Goal: Transaction & Acquisition: Download file/media

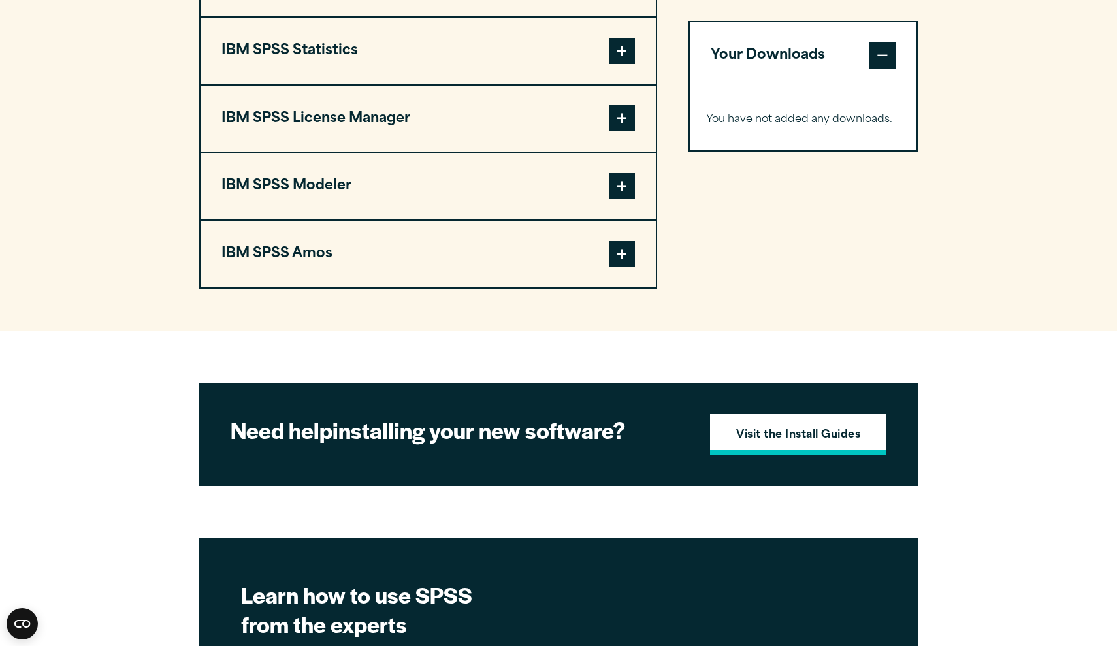
scroll to position [1109, 0]
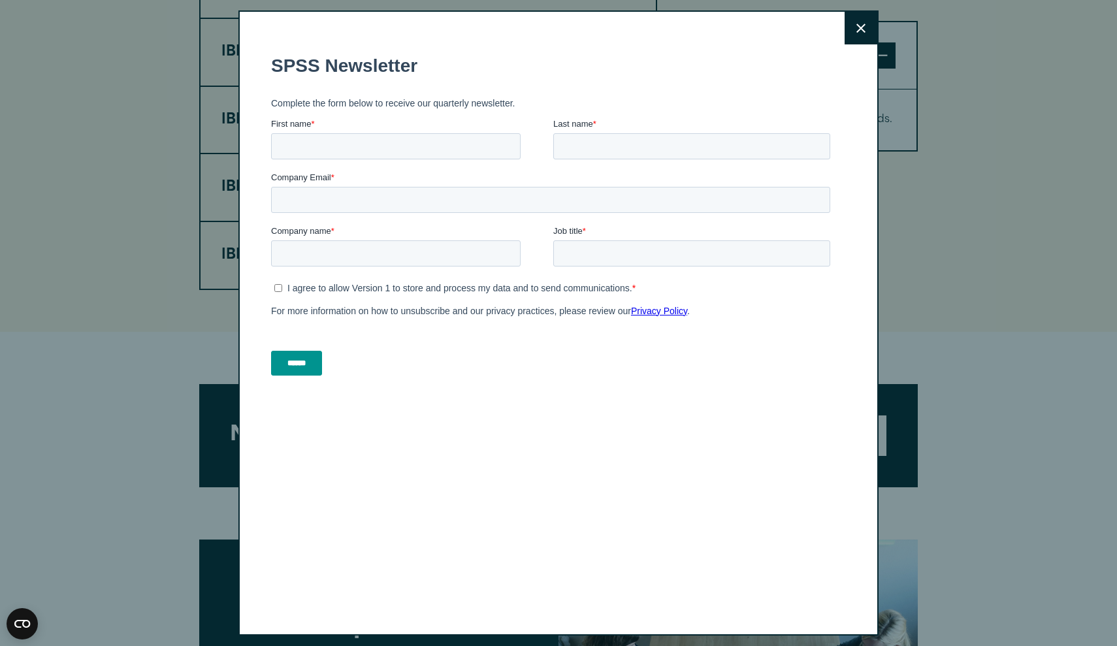
click at [858, 29] on icon at bounding box center [861, 29] width 9 height 10
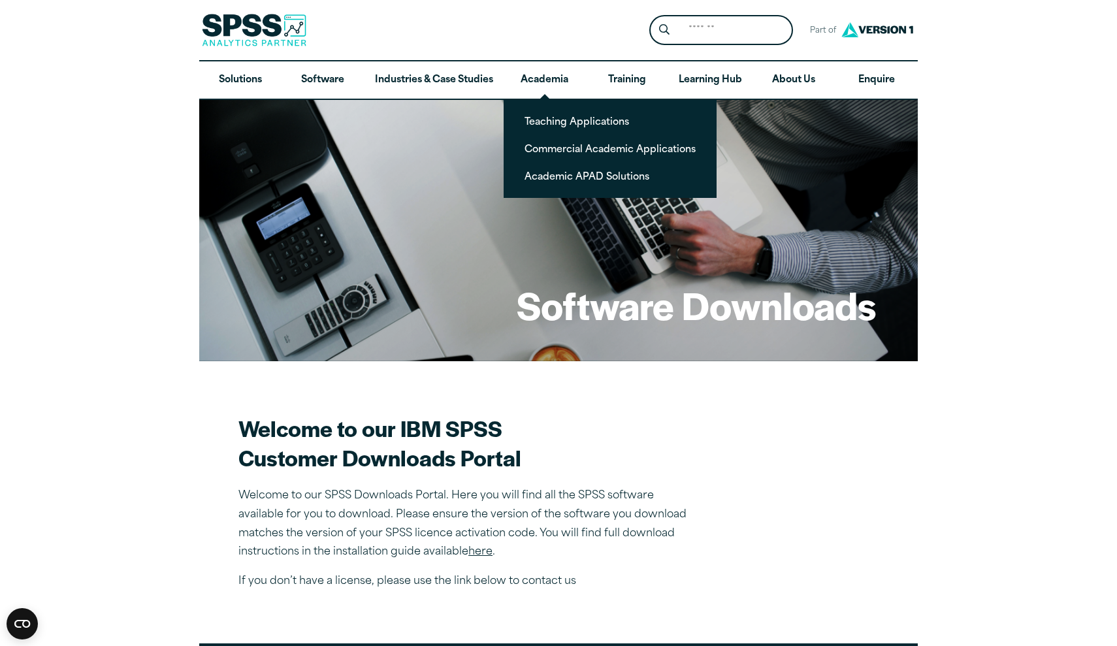
scroll to position [0, 0]
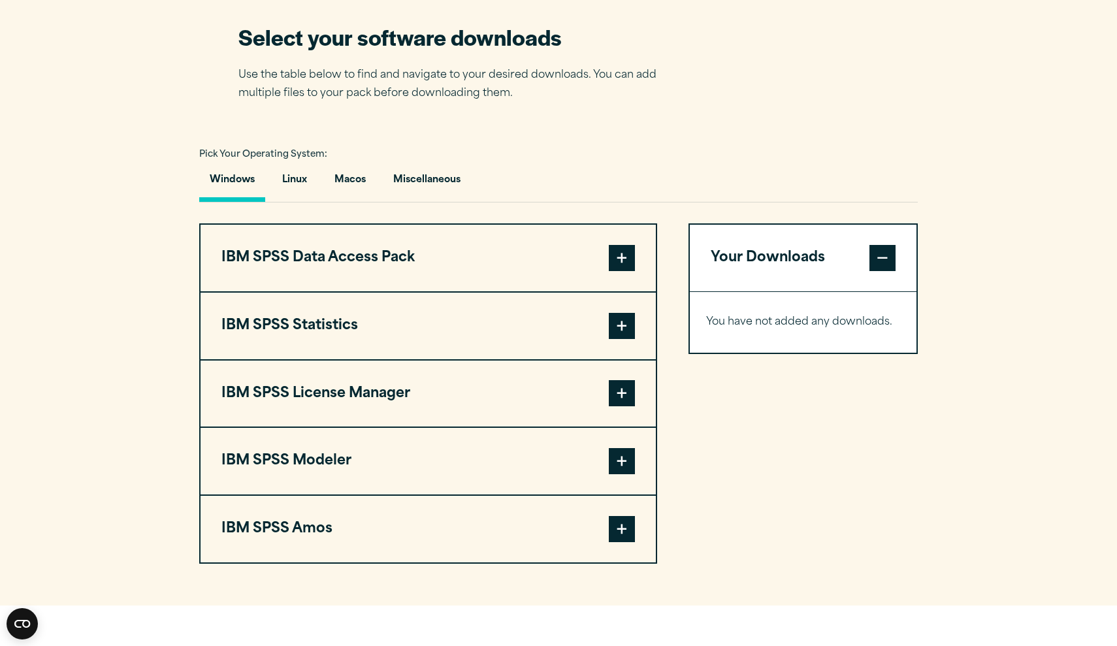
scroll to position [834, 0]
click at [616, 255] on span at bounding box center [622, 259] width 26 height 26
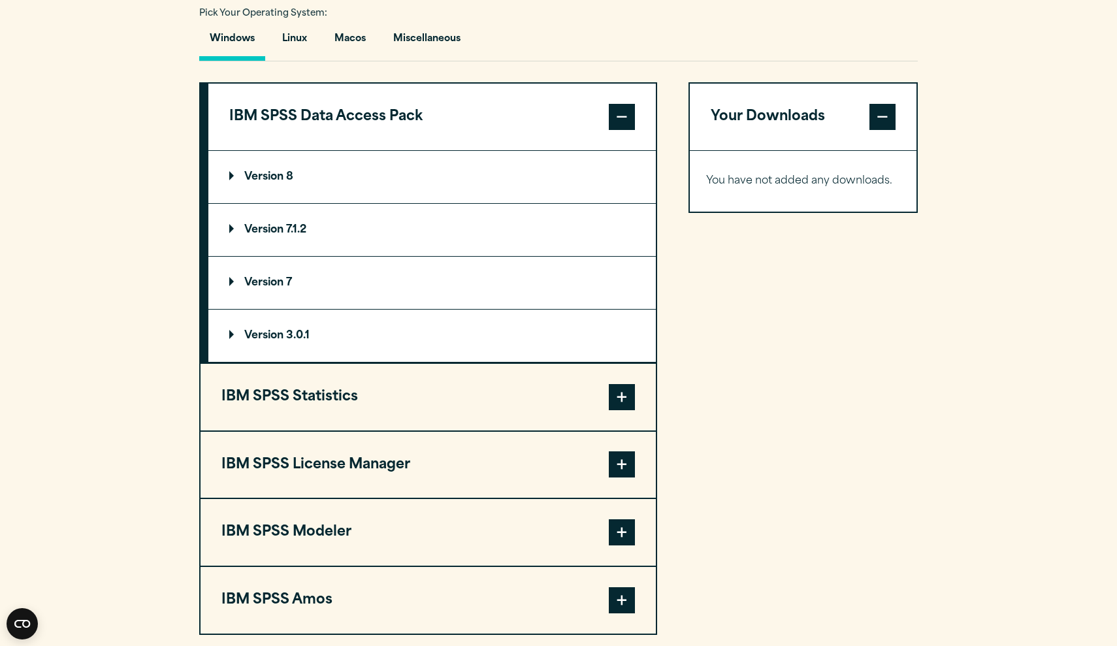
scroll to position [1012, 0]
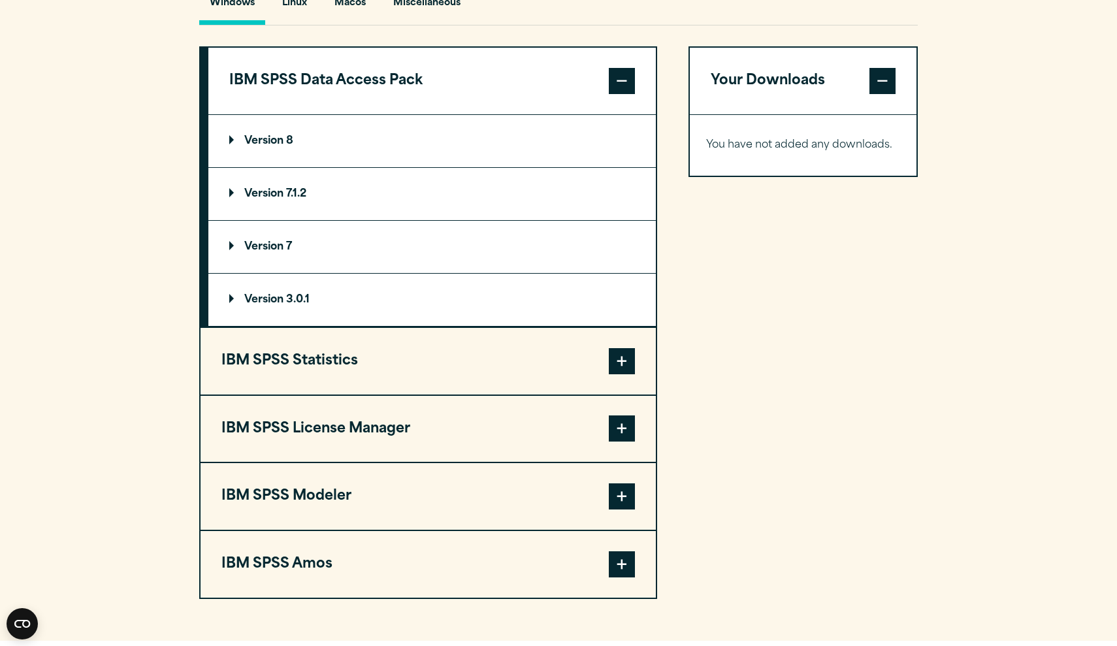
click at [627, 356] on span at bounding box center [622, 361] width 26 height 26
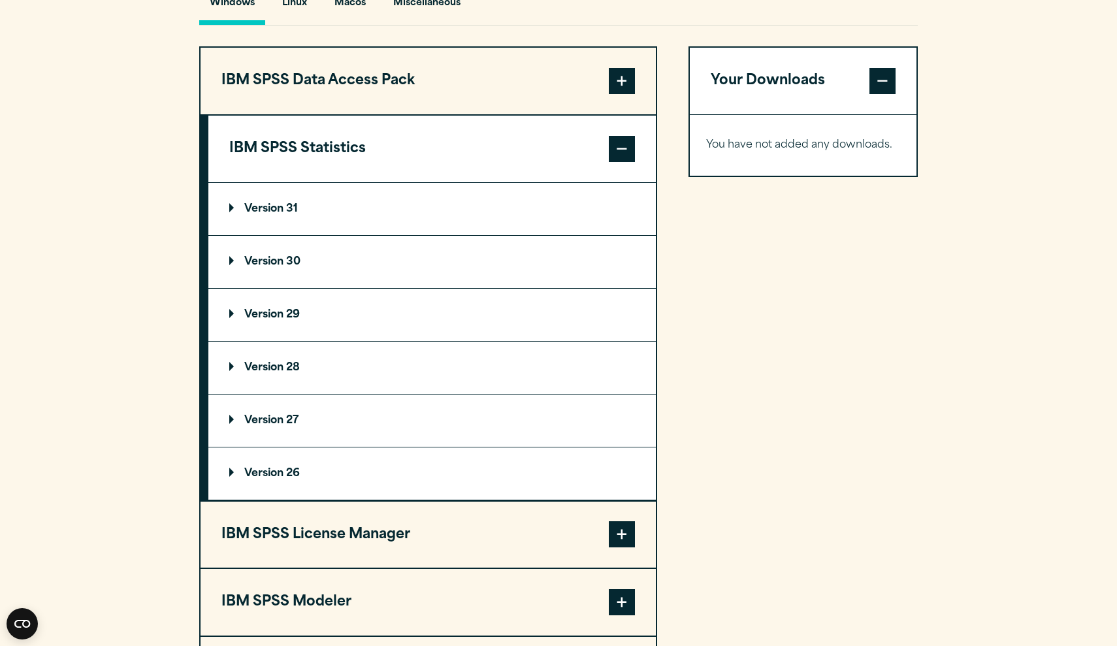
click at [619, 138] on span at bounding box center [622, 149] width 26 height 26
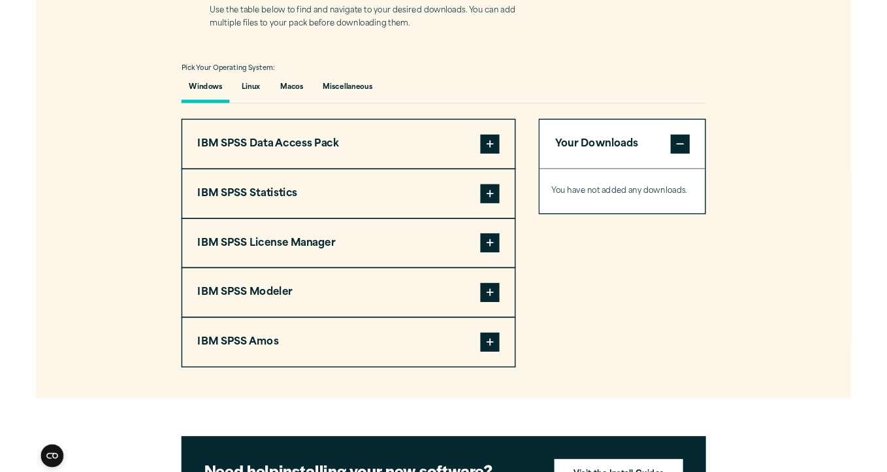
scroll to position [896, 0]
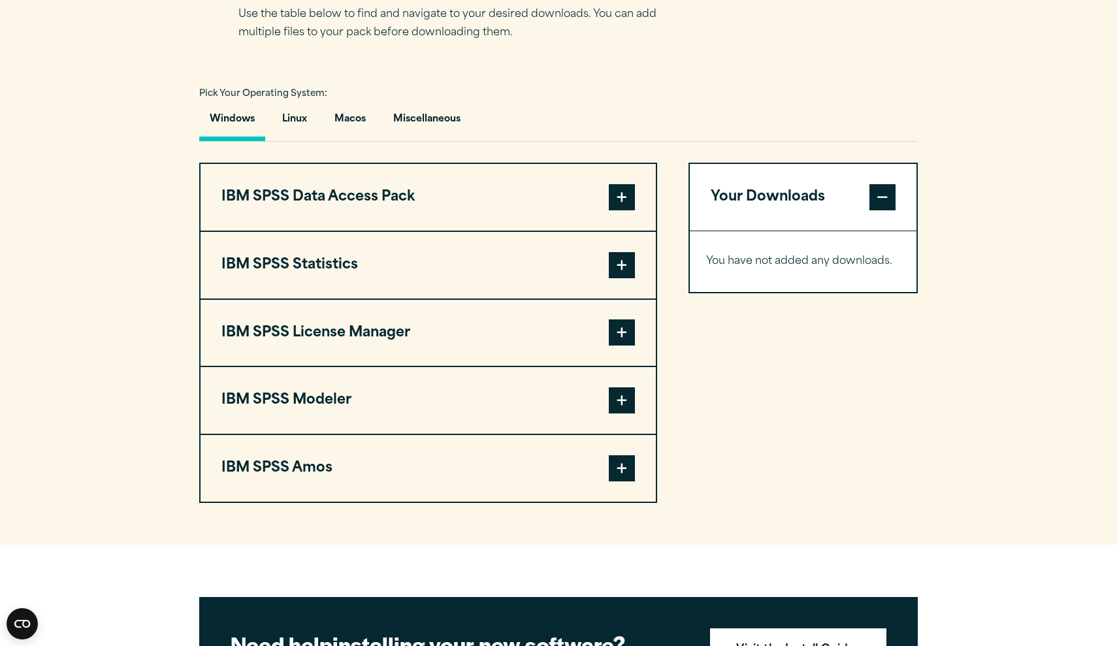
click at [619, 267] on span at bounding box center [622, 265] width 26 height 26
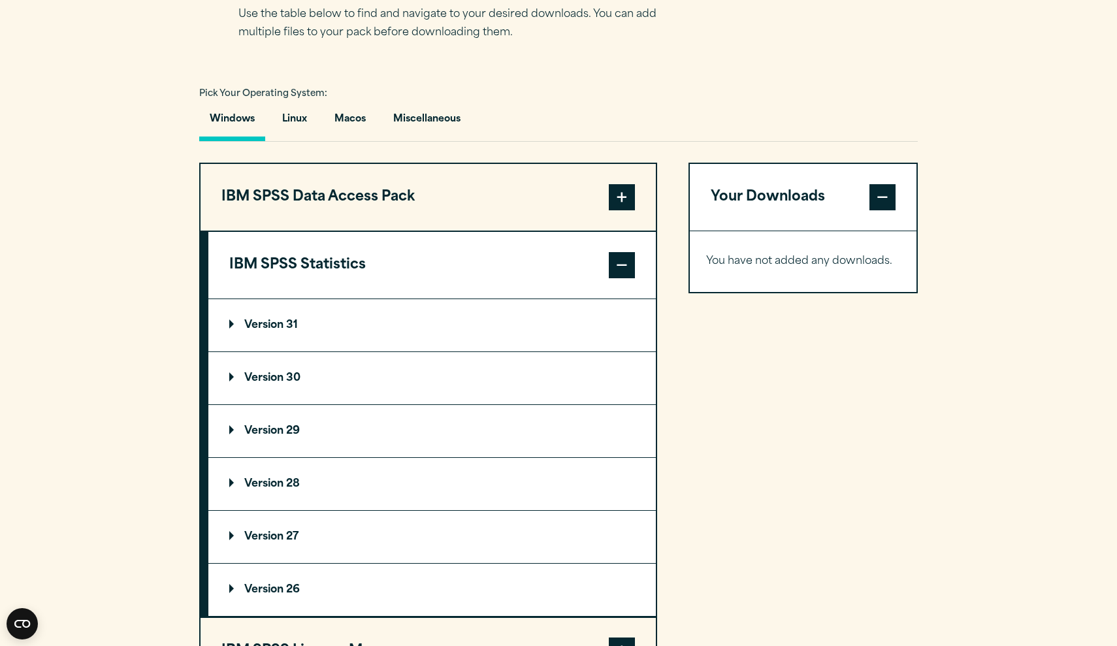
click at [271, 324] on p "Version 31" at bounding box center [263, 325] width 69 height 10
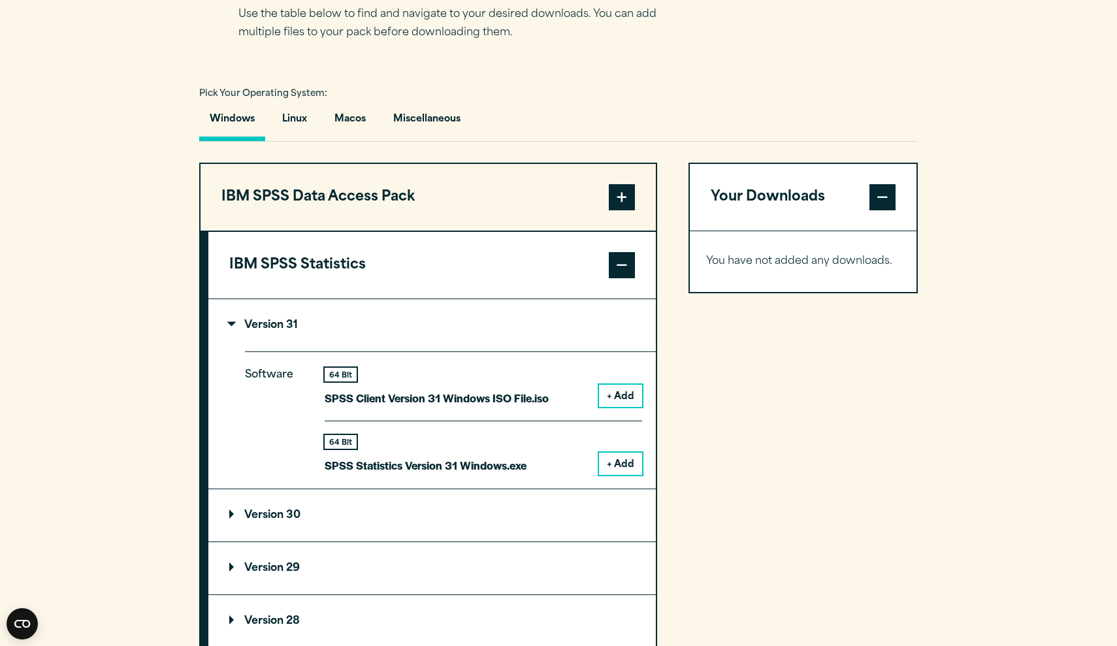
click at [625, 389] on button "+ Add" at bounding box center [620, 396] width 43 height 22
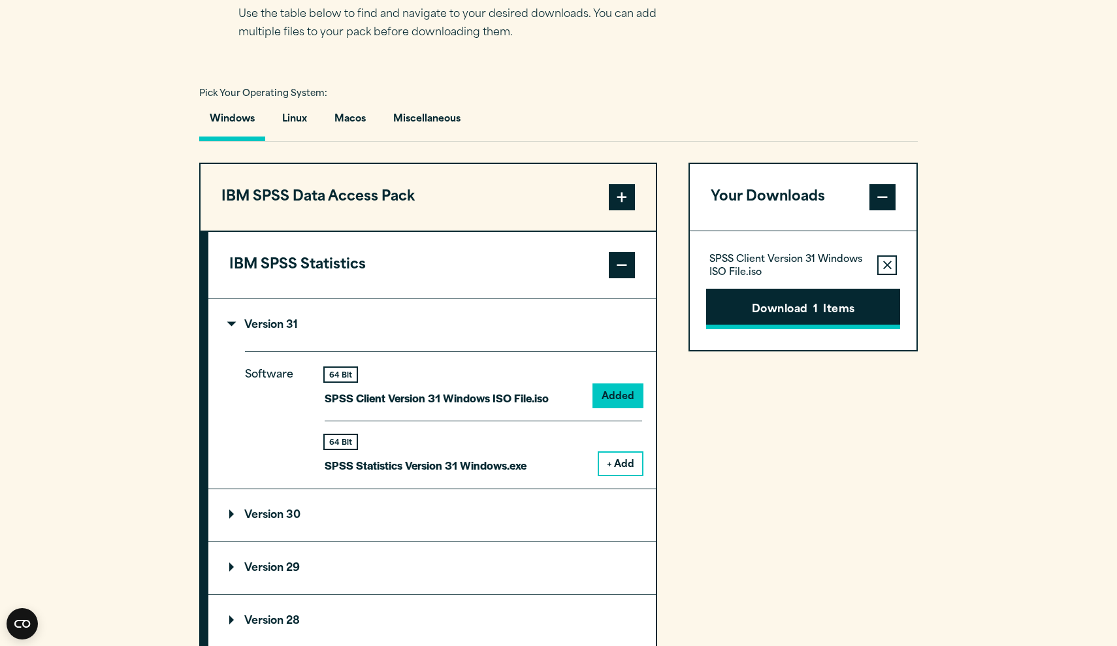
click at [785, 312] on button "Download 1 Items" at bounding box center [803, 309] width 194 height 41
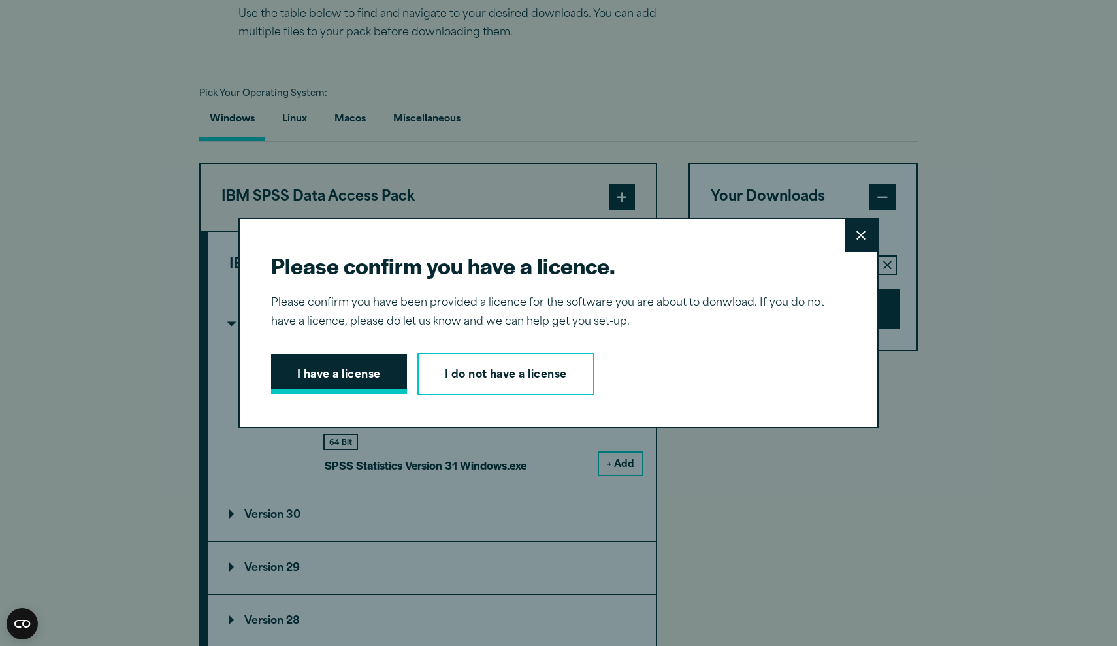
click at [380, 384] on button "I have a license" at bounding box center [339, 374] width 136 height 41
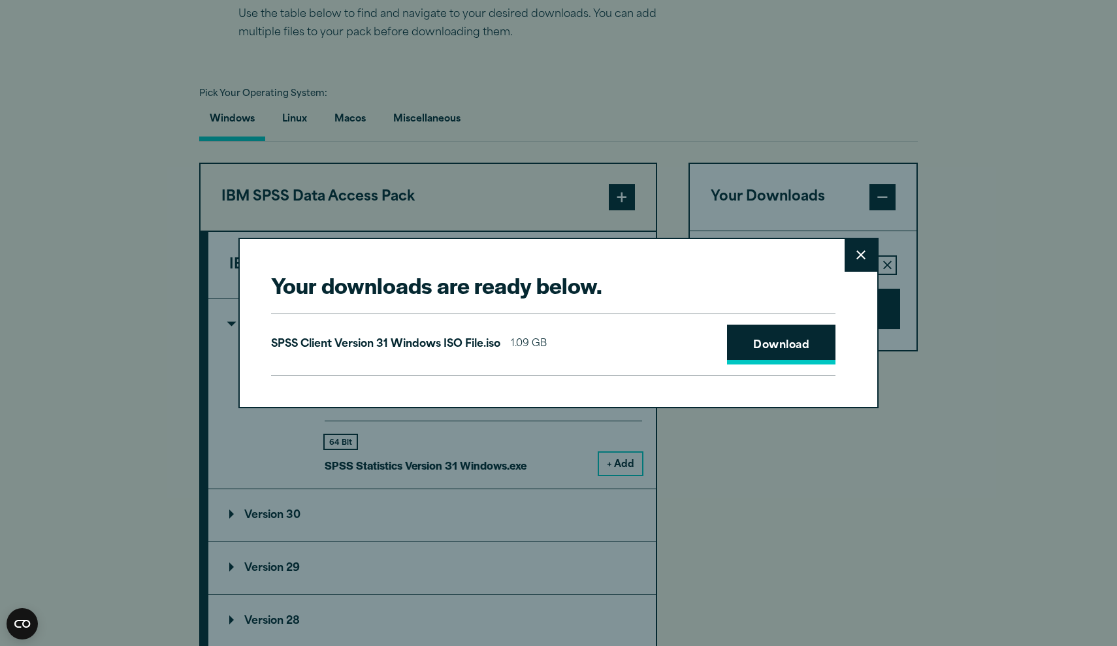
click at [763, 341] on link "Download" at bounding box center [781, 345] width 108 height 41
click at [858, 261] on button "Close" at bounding box center [861, 255] width 33 height 33
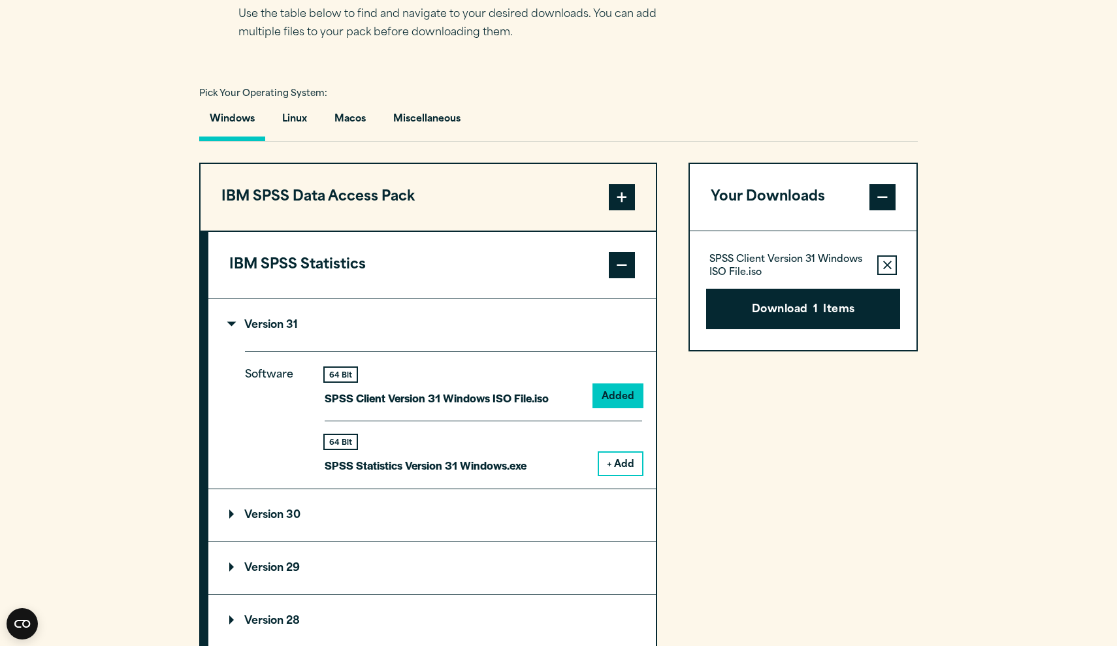
click at [1023, 557] on section "Select your software downloads Use the table below to find and navigate to your…" at bounding box center [558, 460] width 1117 height 1081
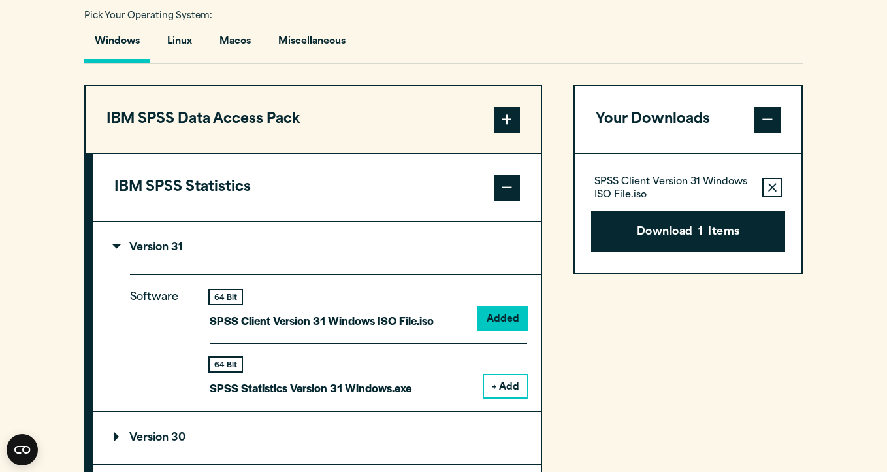
scroll to position [974, 0]
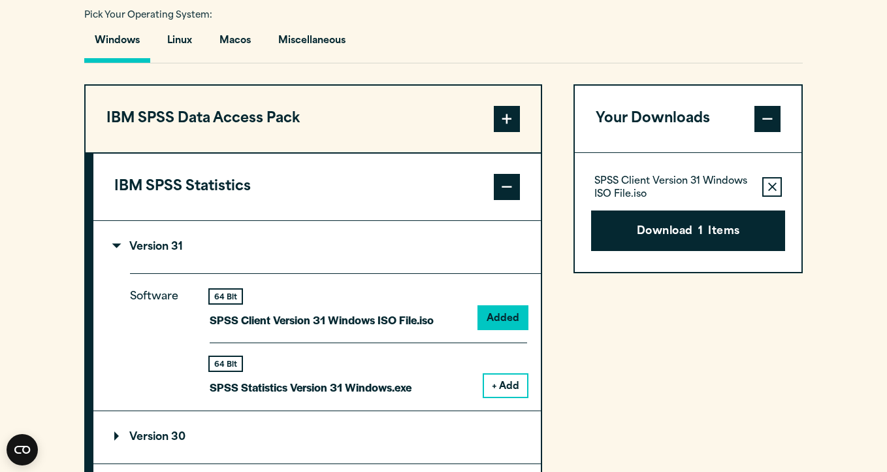
click at [511, 377] on button "+ Add" at bounding box center [505, 385] width 43 height 22
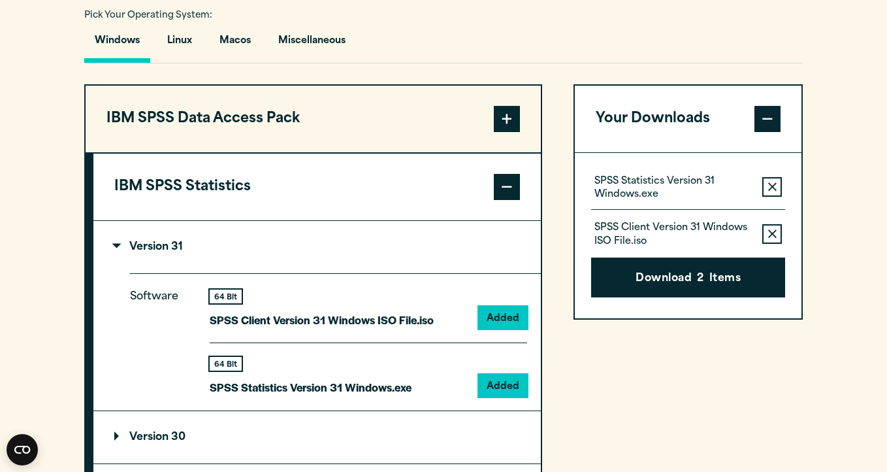
click at [773, 237] on icon "button" at bounding box center [772, 233] width 8 height 9
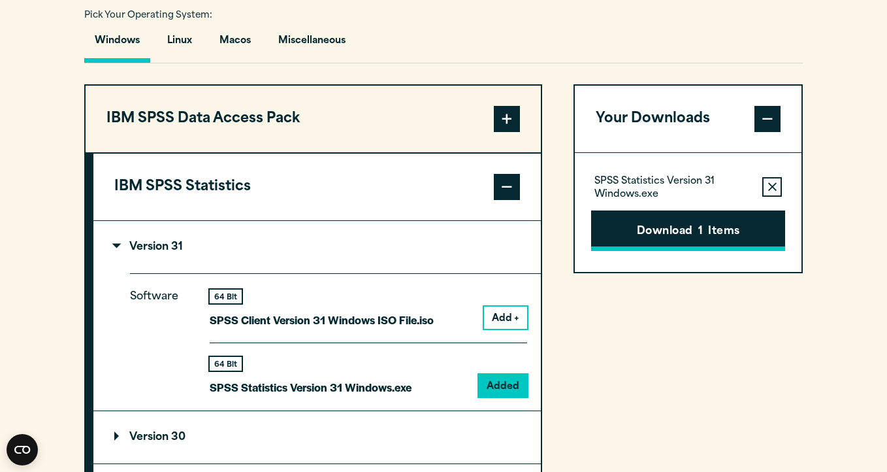
click at [717, 244] on button "Download 1 Items" at bounding box center [688, 230] width 194 height 41
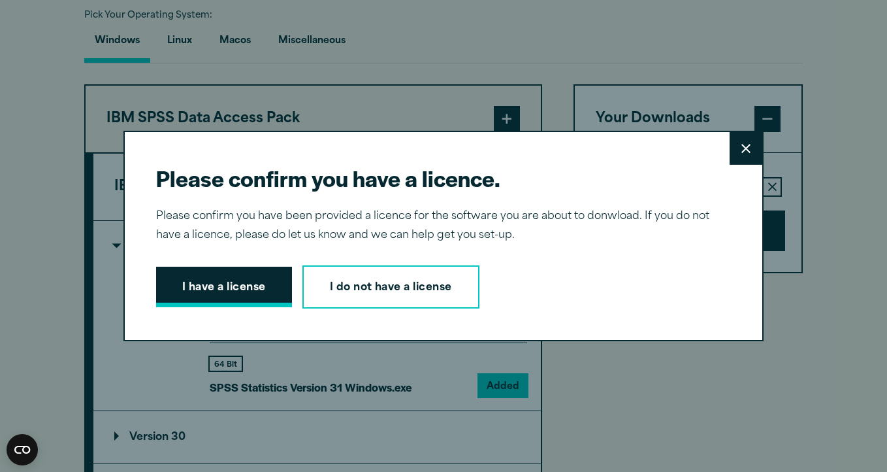
click at [269, 291] on button "I have a license" at bounding box center [224, 287] width 136 height 41
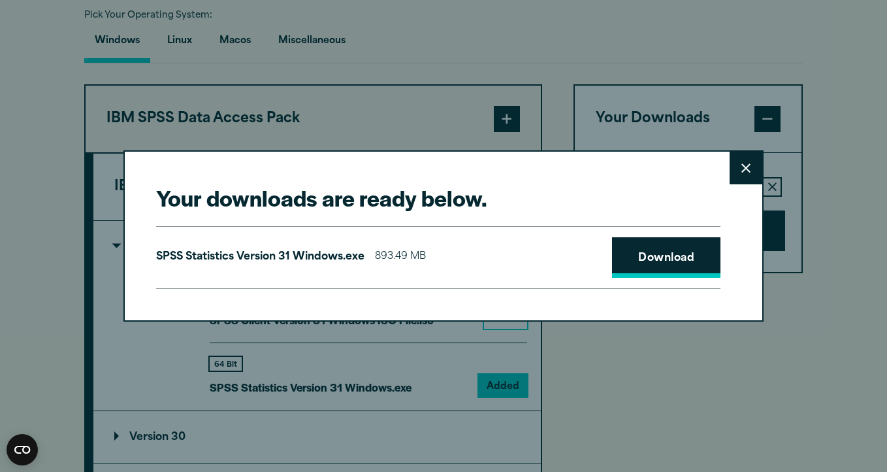
click at [643, 259] on link "Download" at bounding box center [666, 257] width 108 height 41
click at [747, 163] on icon at bounding box center [746, 168] width 9 height 10
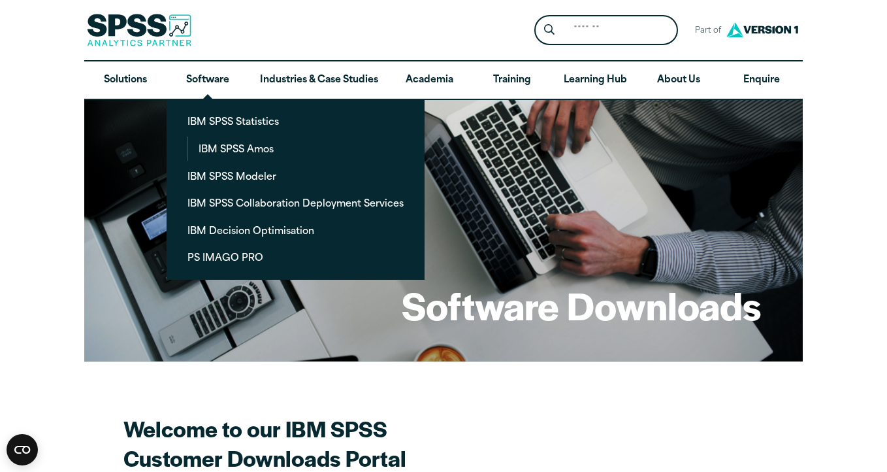
scroll to position [0, 0]
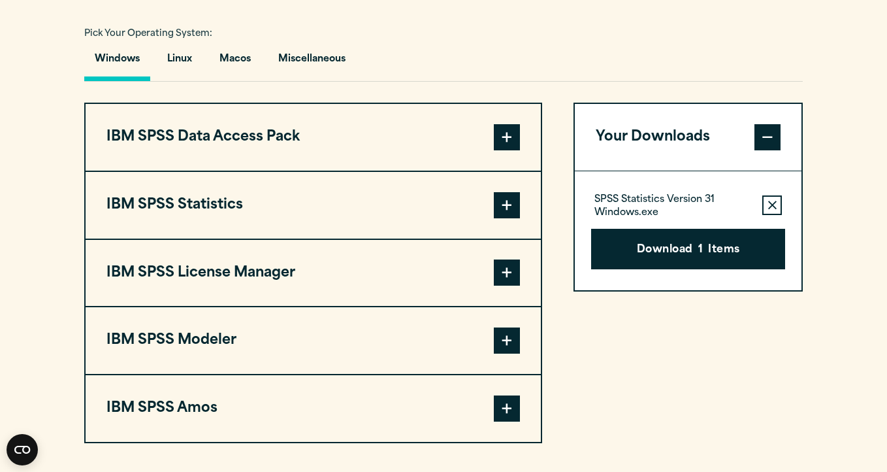
scroll to position [951, 0]
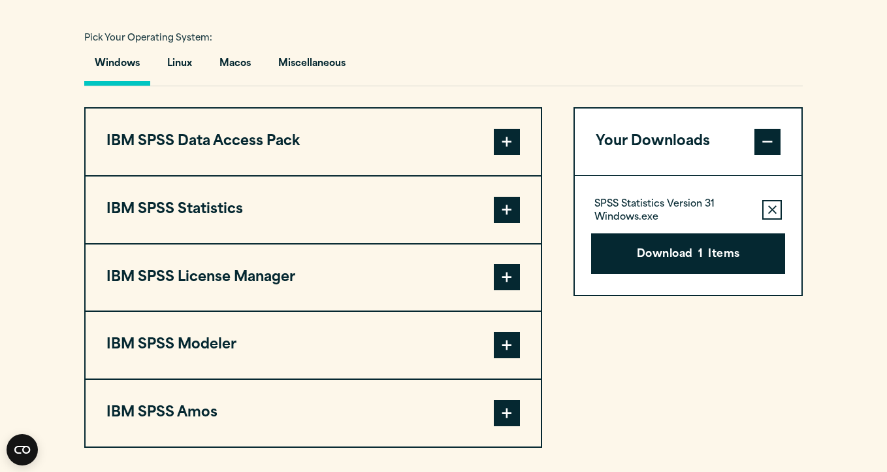
click at [766, 206] on button "Remove this item from your software download list" at bounding box center [773, 210] width 20 height 20
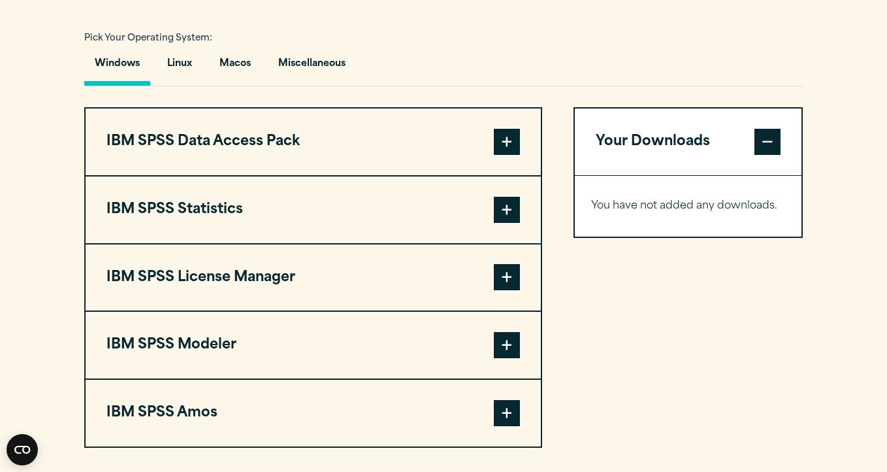
click at [507, 197] on span at bounding box center [507, 210] width 26 height 26
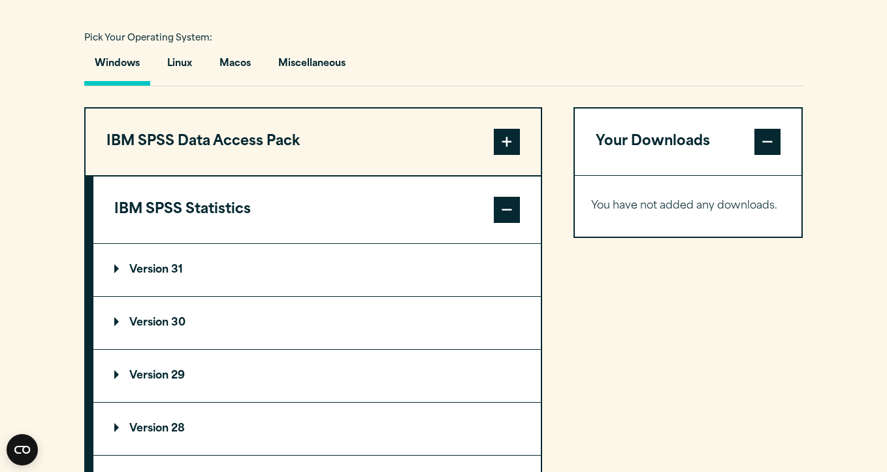
click at [380, 256] on summary "Version 31" at bounding box center [317, 270] width 448 height 52
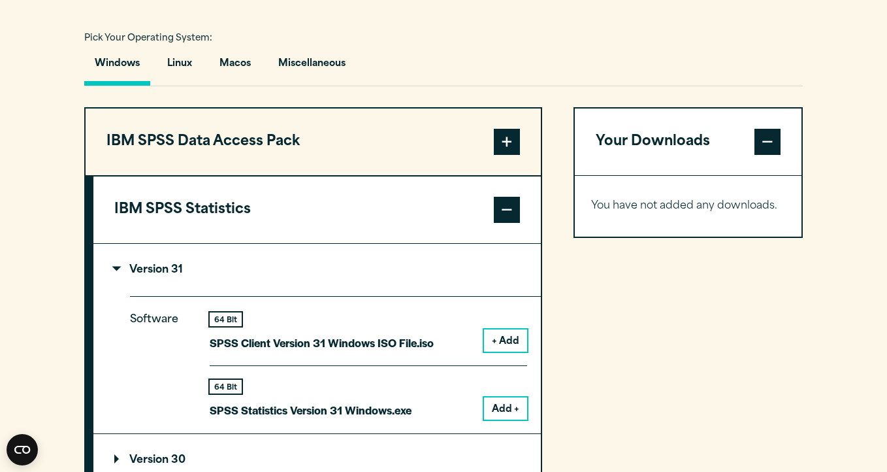
scroll to position [1015, 0]
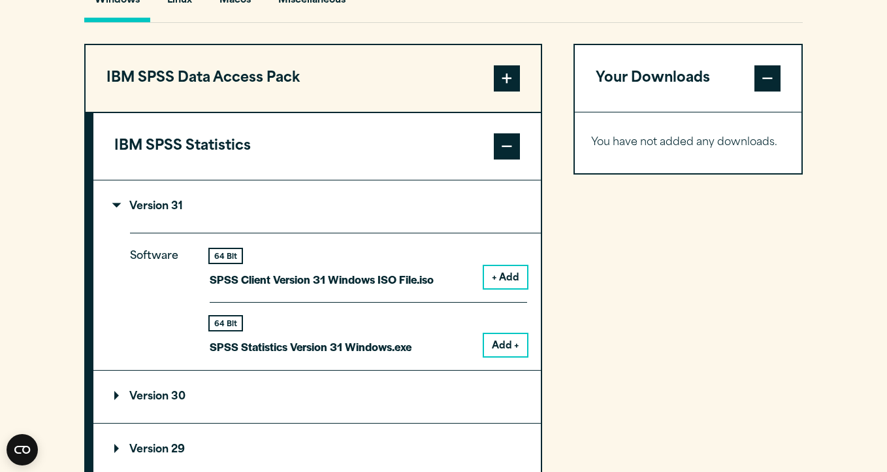
click at [513, 274] on button "+ Add" at bounding box center [505, 277] width 43 height 22
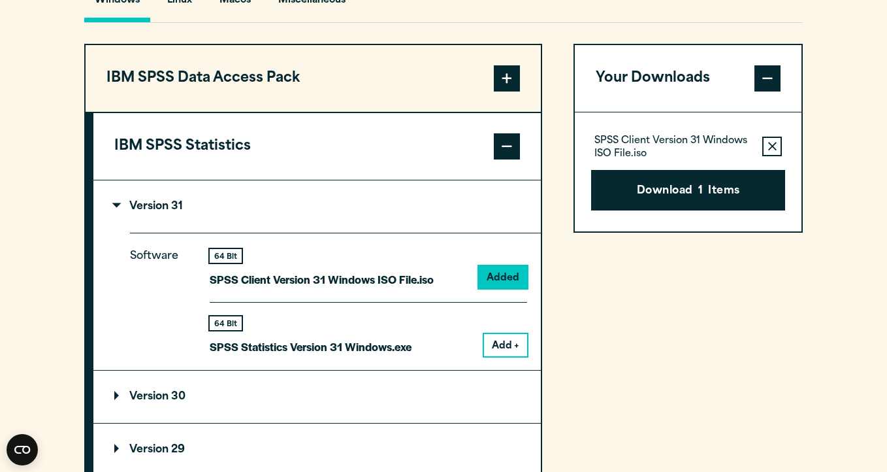
click at [506, 341] on button "Add +" at bounding box center [505, 345] width 43 height 22
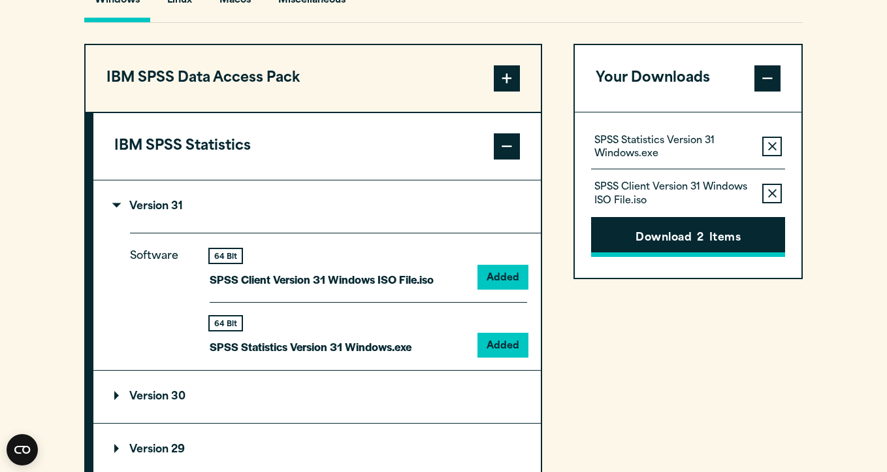
click at [695, 239] on button "Download 2 Items" at bounding box center [688, 237] width 194 height 41
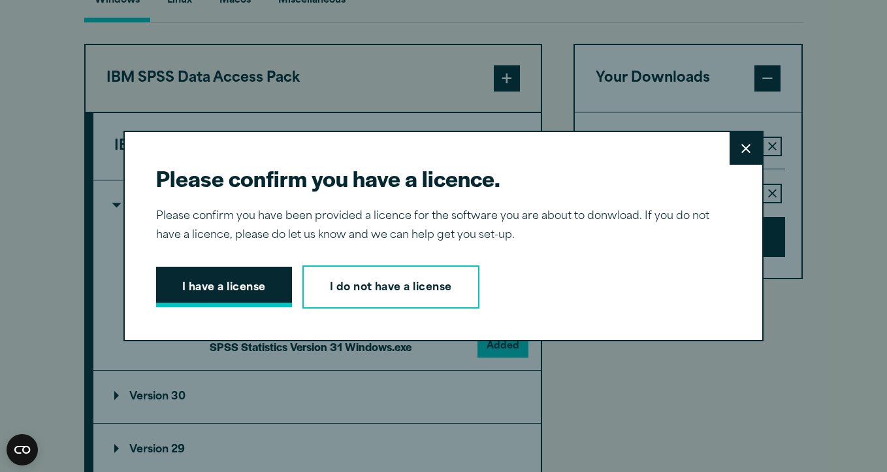
click at [249, 276] on button "I have a license" at bounding box center [224, 287] width 136 height 41
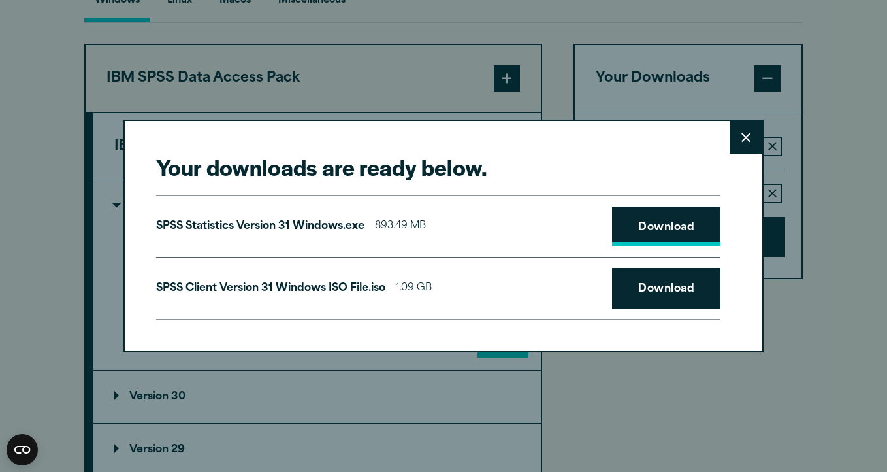
click at [631, 225] on link "Download" at bounding box center [666, 226] width 108 height 41
click at [669, 292] on link "Download" at bounding box center [666, 288] width 108 height 41
click at [471, 270] on div "SPSS Client Version 31 Windows ISO File.iso 1.09 GB Download" at bounding box center [438, 288] width 565 height 63
click at [365, 287] on p "SPSS Client Version 31 Windows ISO File.iso" at bounding box center [270, 288] width 229 height 19
click at [355, 229] on p "SPSS Statistics Version 31 Windows.exe" at bounding box center [260, 226] width 208 height 19
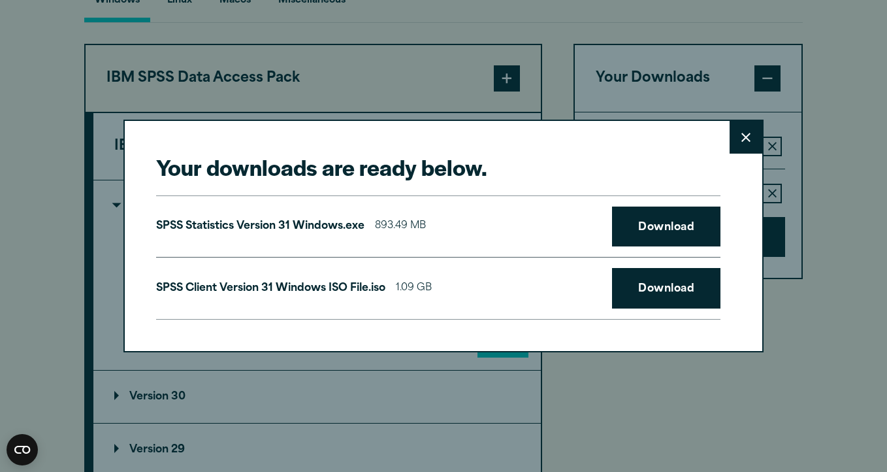
click at [736, 141] on button "Close" at bounding box center [746, 137] width 33 height 33
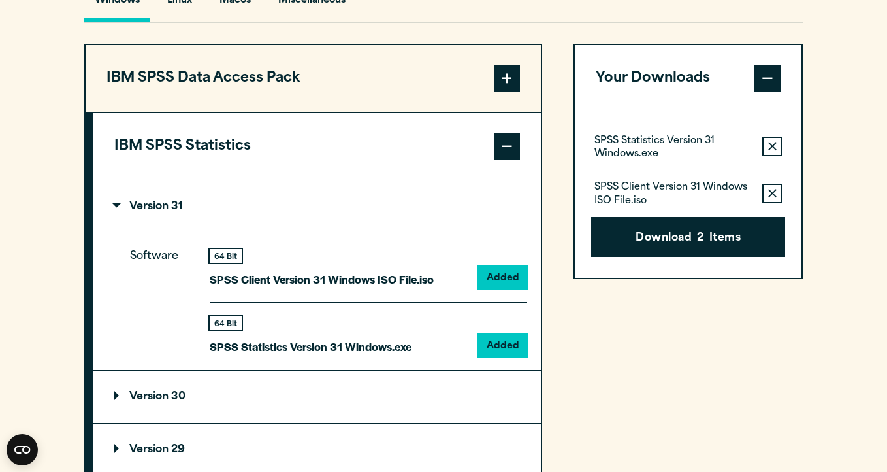
click at [768, 77] on span at bounding box center [768, 78] width 26 height 26
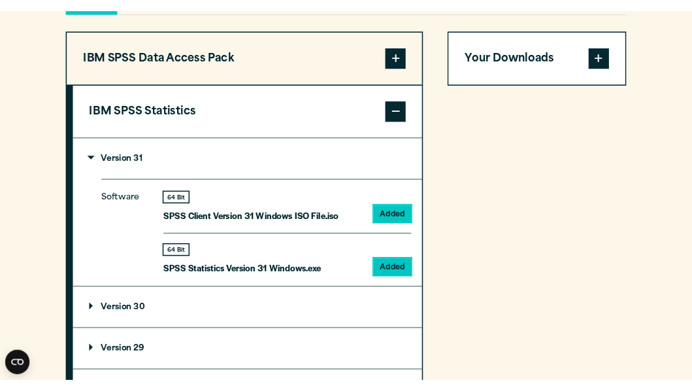
scroll to position [1032, 0]
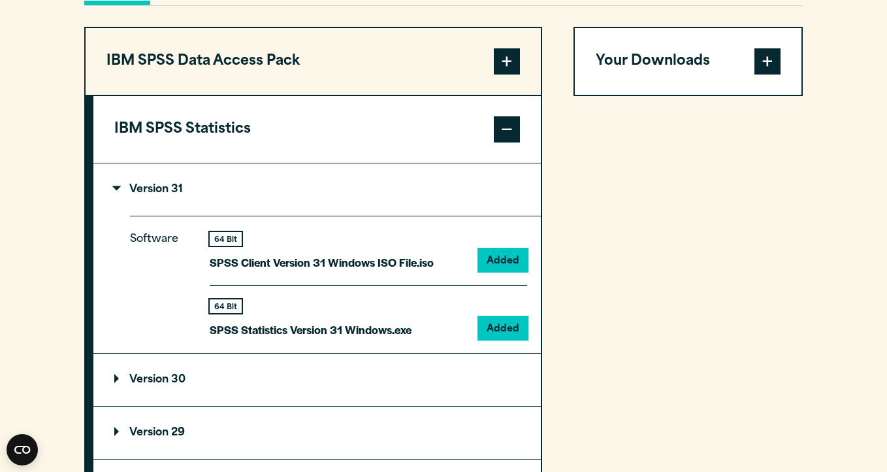
click at [764, 51] on span at bounding box center [768, 61] width 26 height 26
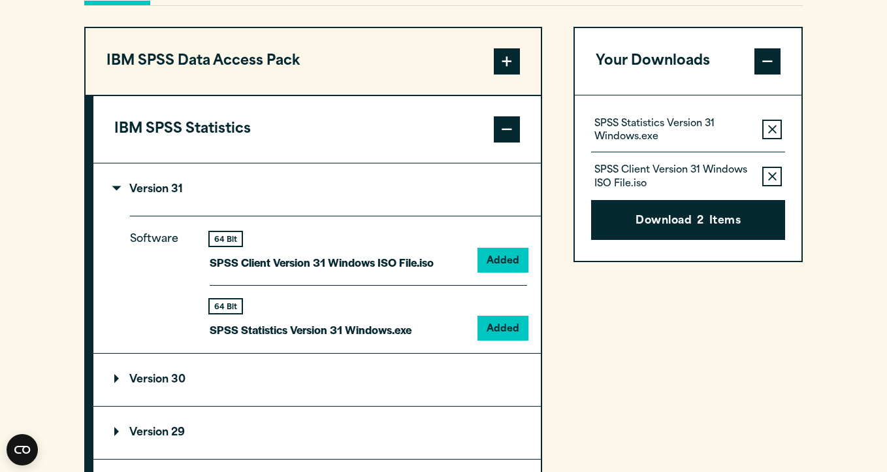
click at [640, 129] on p "SPSS Statistics Version 31 Windows.exe" at bounding box center [673, 131] width 157 height 26
click at [662, 142] on p "SPSS Statistics Version 31 Windows.exe" at bounding box center [673, 131] width 157 height 26
click at [774, 59] on span at bounding box center [768, 61] width 26 height 26
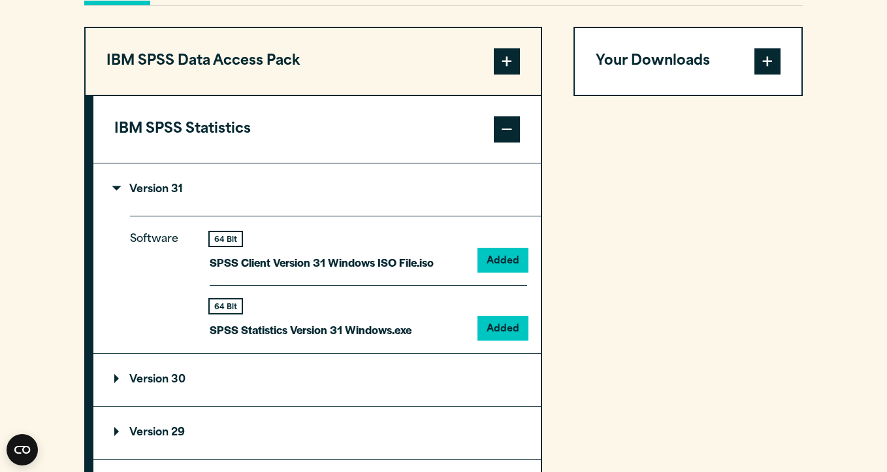
drag, startPoint x: 753, startPoint y: 148, endPoint x: 469, endPoint y: 148, distance: 283.6
click at [469, 148] on div "IBM SPSS Data Access Pack Version 8 Plugin 32 & 64 Bit Data Access Pack 8.0.zip…" at bounding box center [443, 425] width 719 height 796
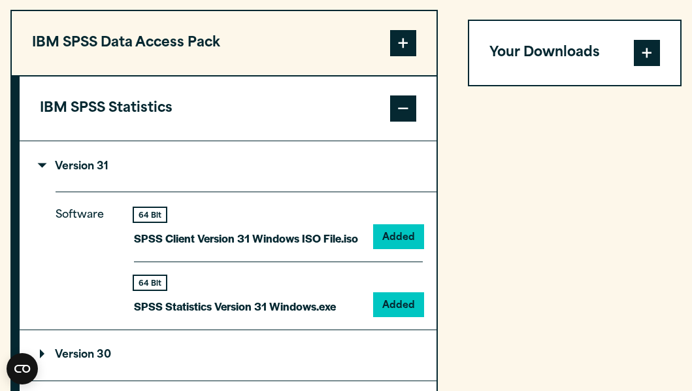
drag, startPoint x: 622, startPoint y: 7, endPoint x: 471, endPoint y: 100, distance: 177.2
click at [471, 100] on div "Your Downloads SPSS Statistics Version 31 Windows.exe Remove this item from you…" at bounding box center [575, 396] width 214 height 772
click at [660, 56] on span at bounding box center [647, 54] width 26 height 26
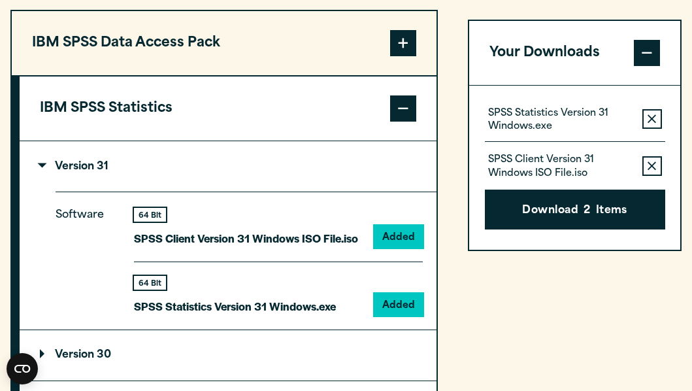
click at [648, 165] on icon "button" at bounding box center [652, 165] width 8 height 9
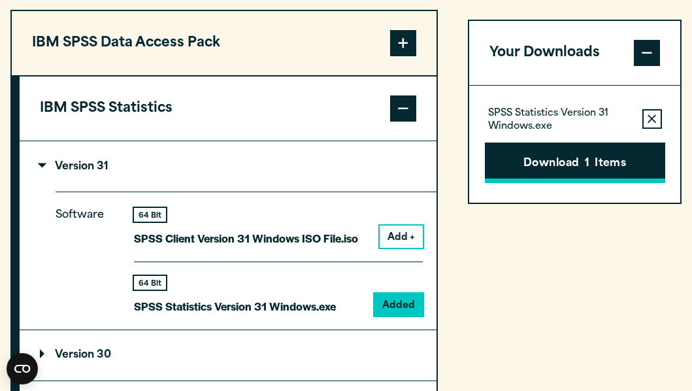
click at [608, 148] on button "Download 1 Items" at bounding box center [575, 162] width 180 height 41
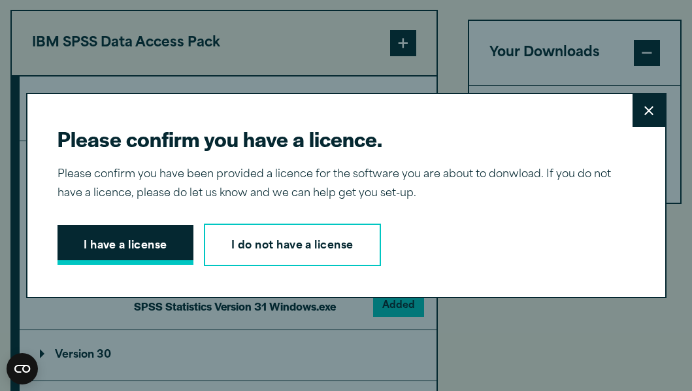
click at [159, 240] on button "I have a license" at bounding box center [125, 245] width 136 height 41
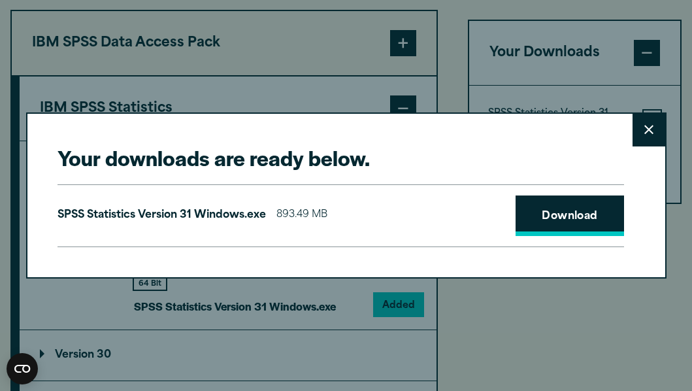
click at [588, 202] on link "Download" at bounding box center [570, 215] width 108 height 41
click at [649, 123] on button "Close" at bounding box center [648, 130] width 33 height 33
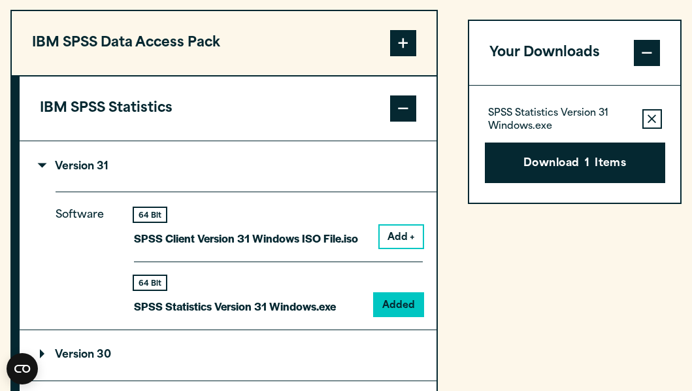
click at [649, 187] on button "Close" at bounding box center [648, 203] width 33 height 33
click at [497, 266] on div "Your Downloads SPSS Statistics Version 31 Windows.exe Remove this item from you…" at bounding box center [575, 396] width 214 height 772
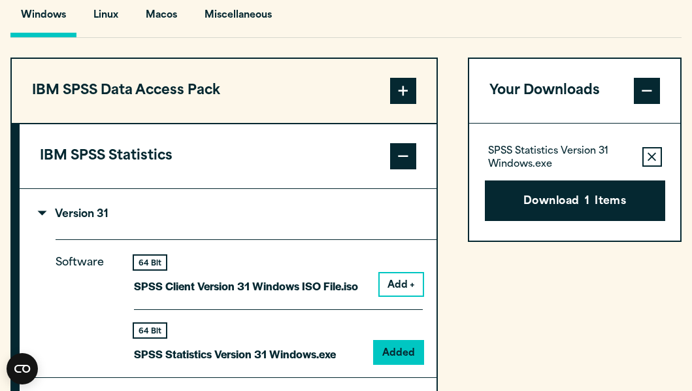
scroll to position [979, 0]
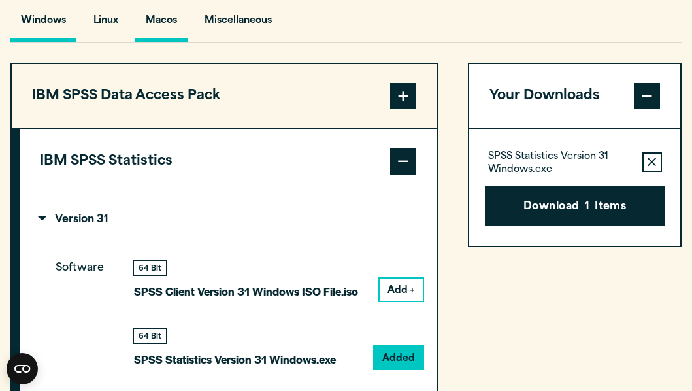
click at [157, 16] on button "Macos" at bounding box center [161, 23] width 52 height 37
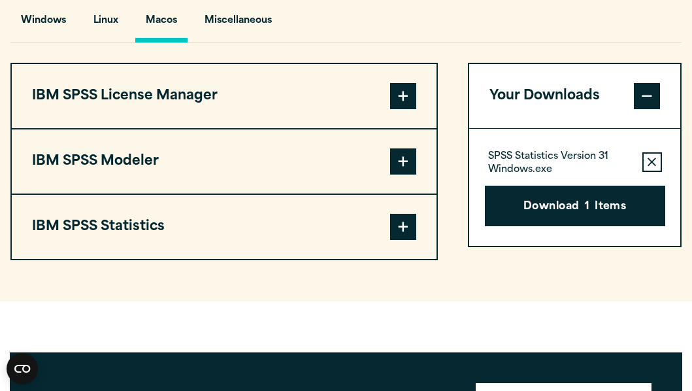
click at [393, 227] on span at bounding box center [403, 227] width 26 height 26
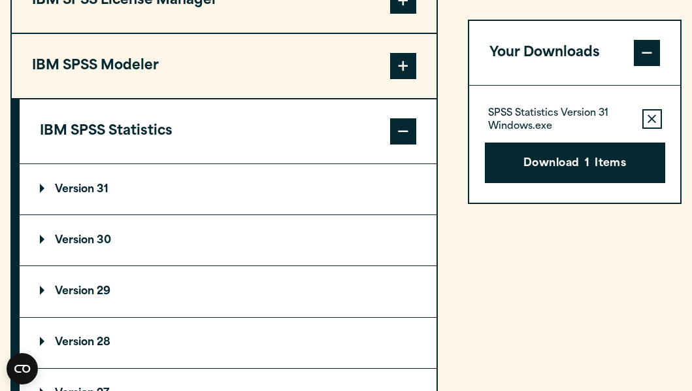
scroll to position [1092, 0]
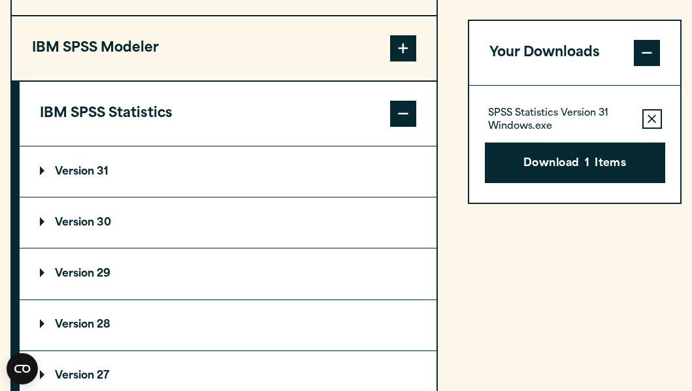
click at [126, 165] on summary "Version 31" at bounding box center [228, 171] width 417 height 50
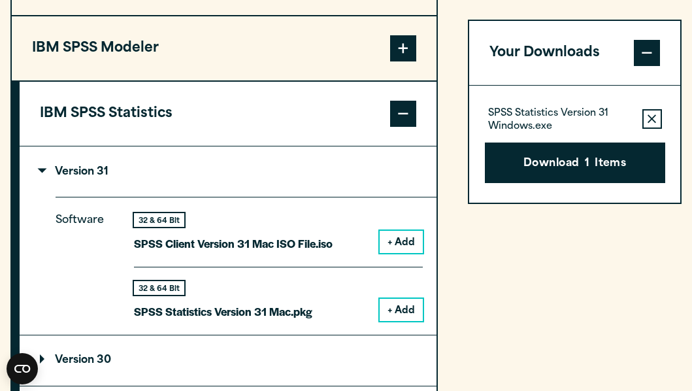
scroll to position [1170, 0]
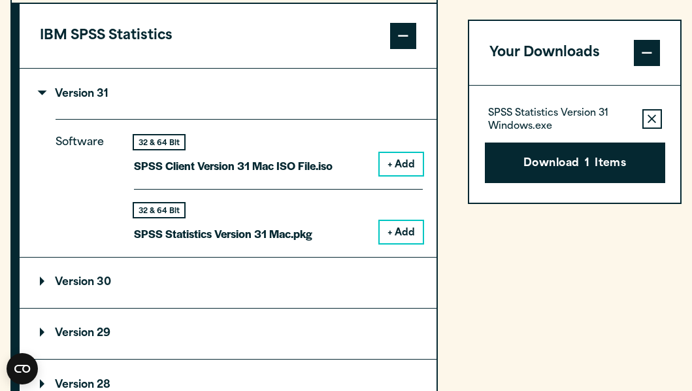
click at [396, 225] on button "+ Add" at bounding box center [401, 232] width 43 height 22
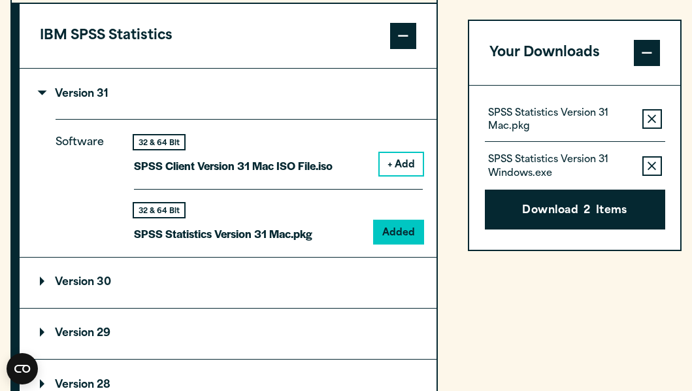
click at [649, 159] on button "Remove this item from your software download list" at bounding box center [652, 166] width 20 height 20
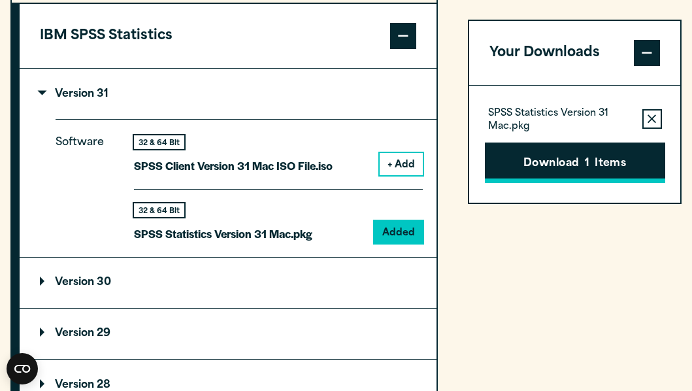
click at [614, 163] on button "Download 1 Items" at bounding box center [575, 162] width 180 height 41
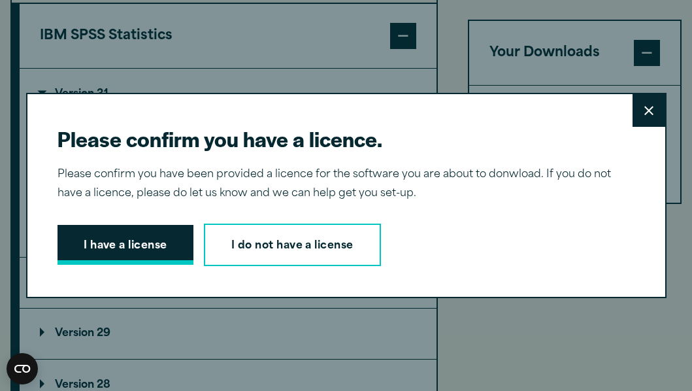
click at [131, 255] on button "I have a license" at bounding box center [125, 245] width 136 height 41
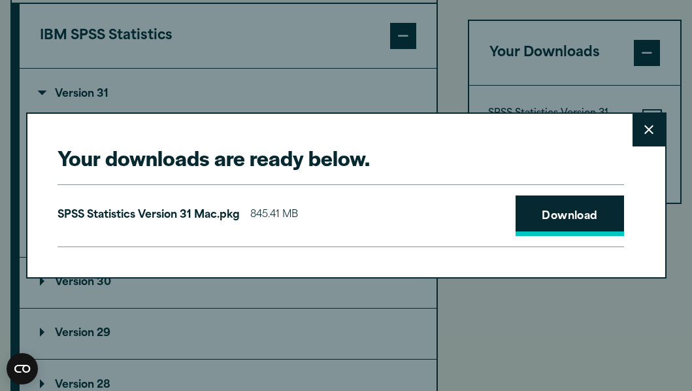
click at [553, 215] on link "Download" at bounding box center [570, 215] width 108 height 41
